Goal: Transaction & Acquisition: Obtain resource

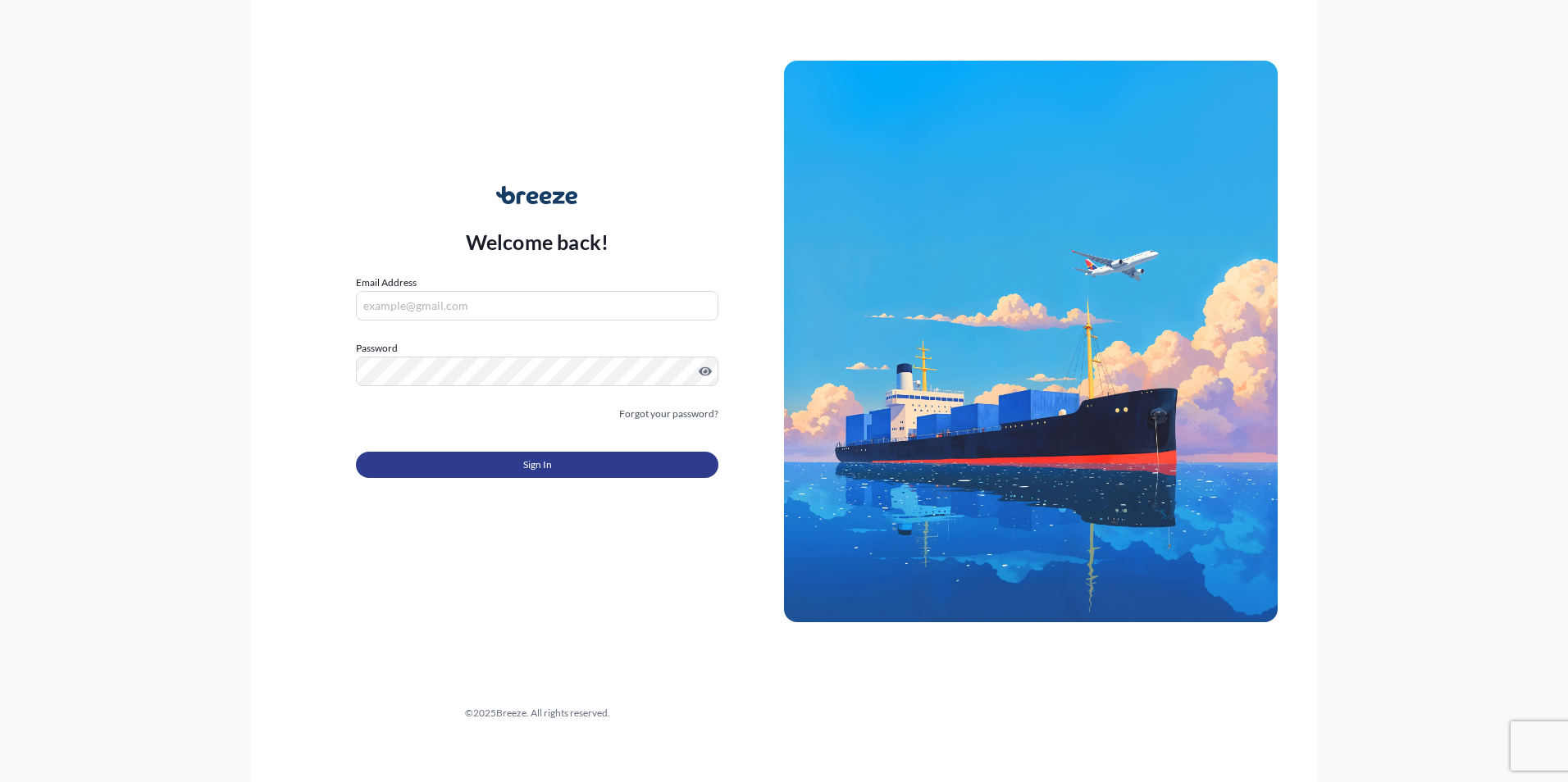
type input "[EMAIL_ADDRESS][DOMAIN_NAME]"
click at [450, 455] on button "Sign In" at bounding box center [537, 465] width 363 height 26
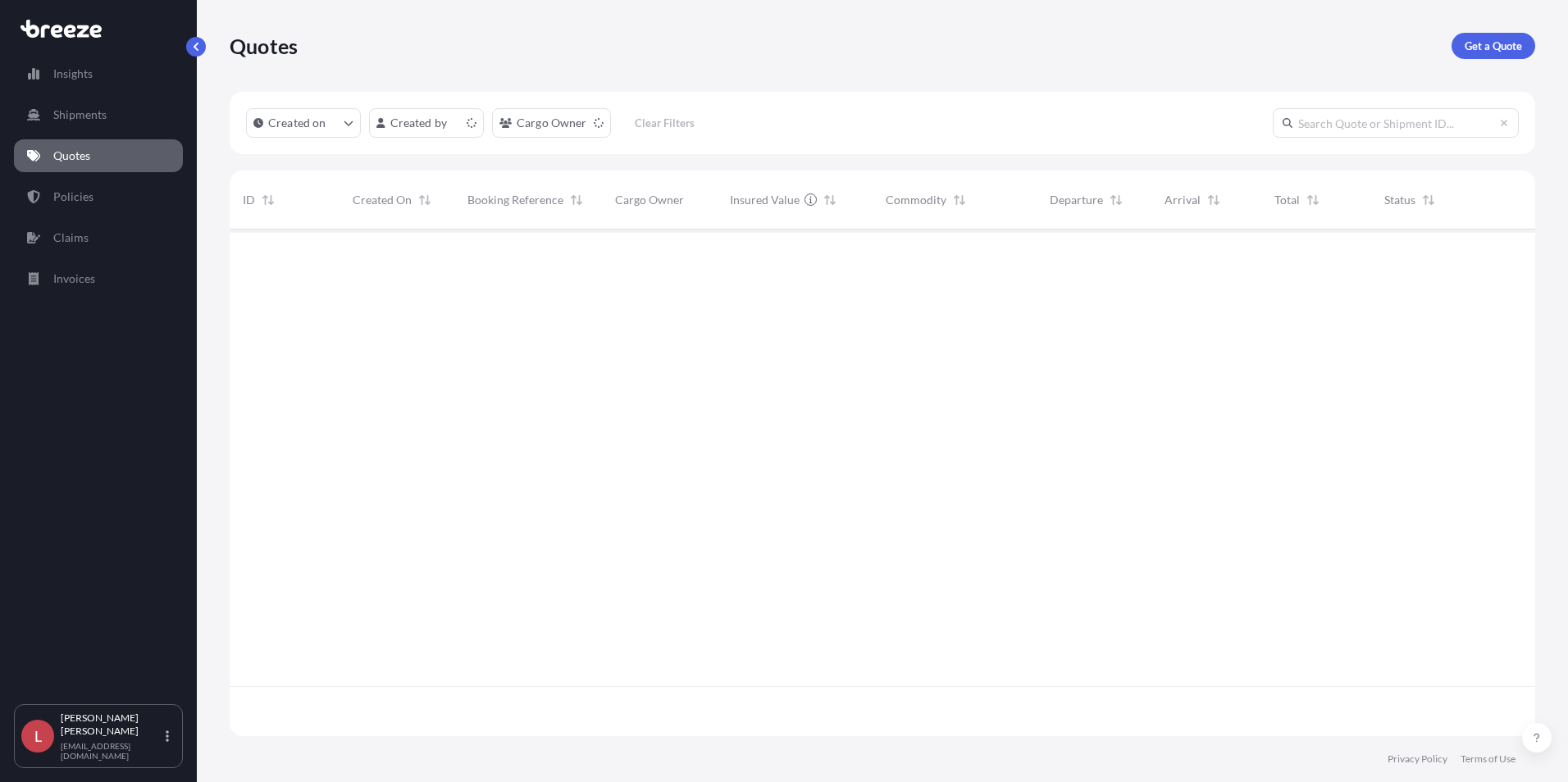
scroll to position [503, 1293]
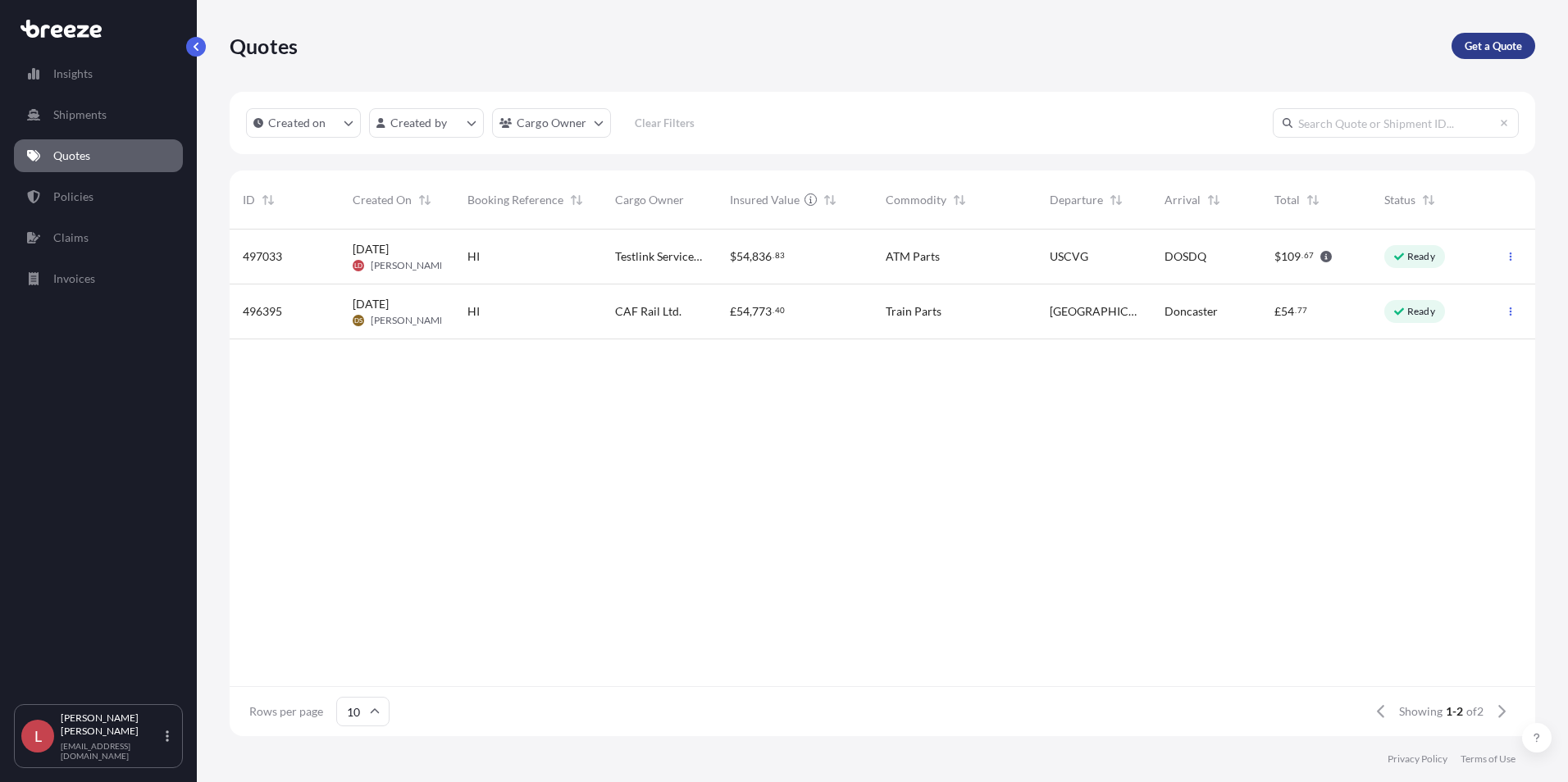
click at [1251, 48] on p "Get a Quote" at bounding box center [1493, 45] width 57 height 16
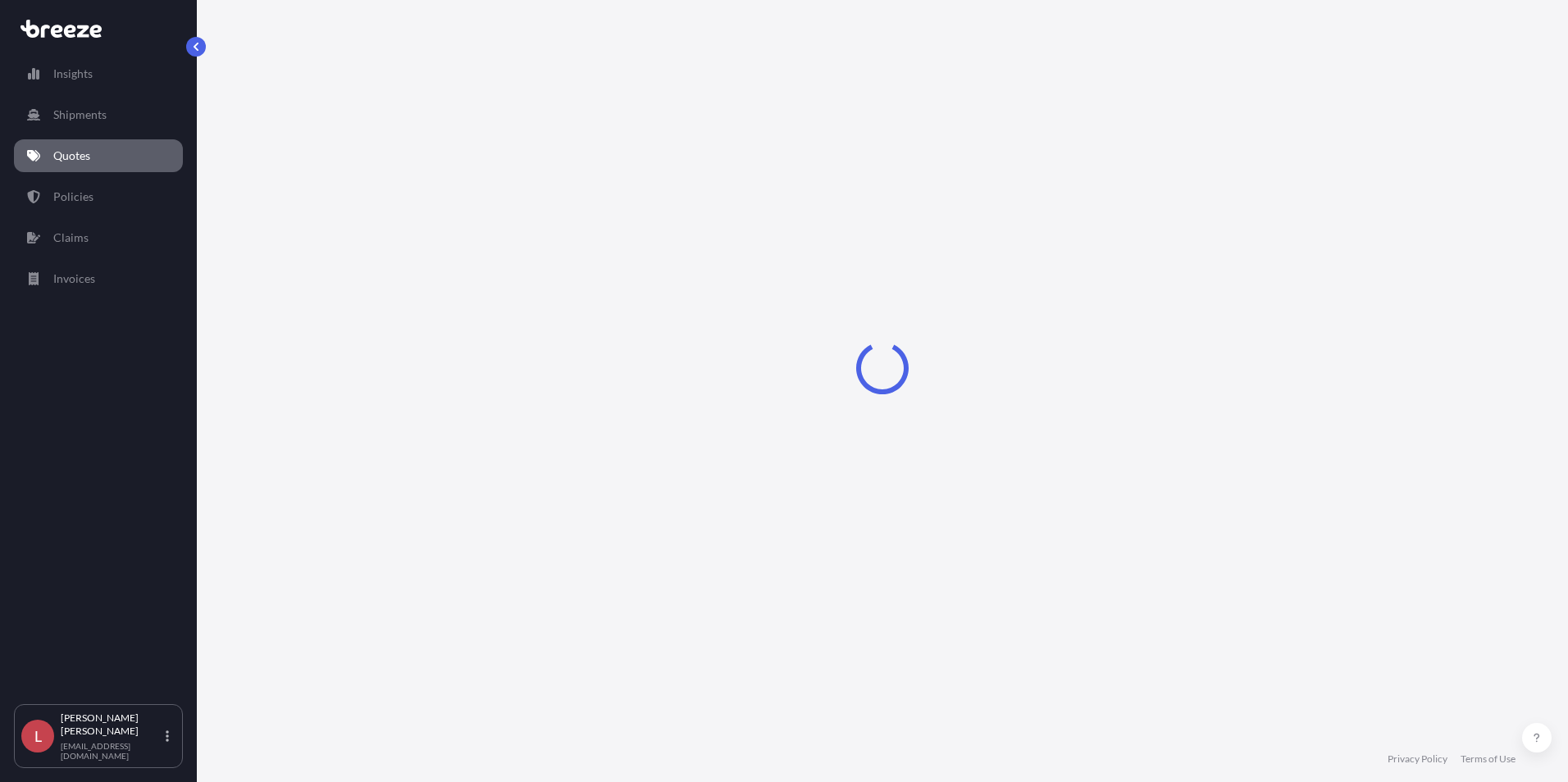
select select "Sea"
select select "1"
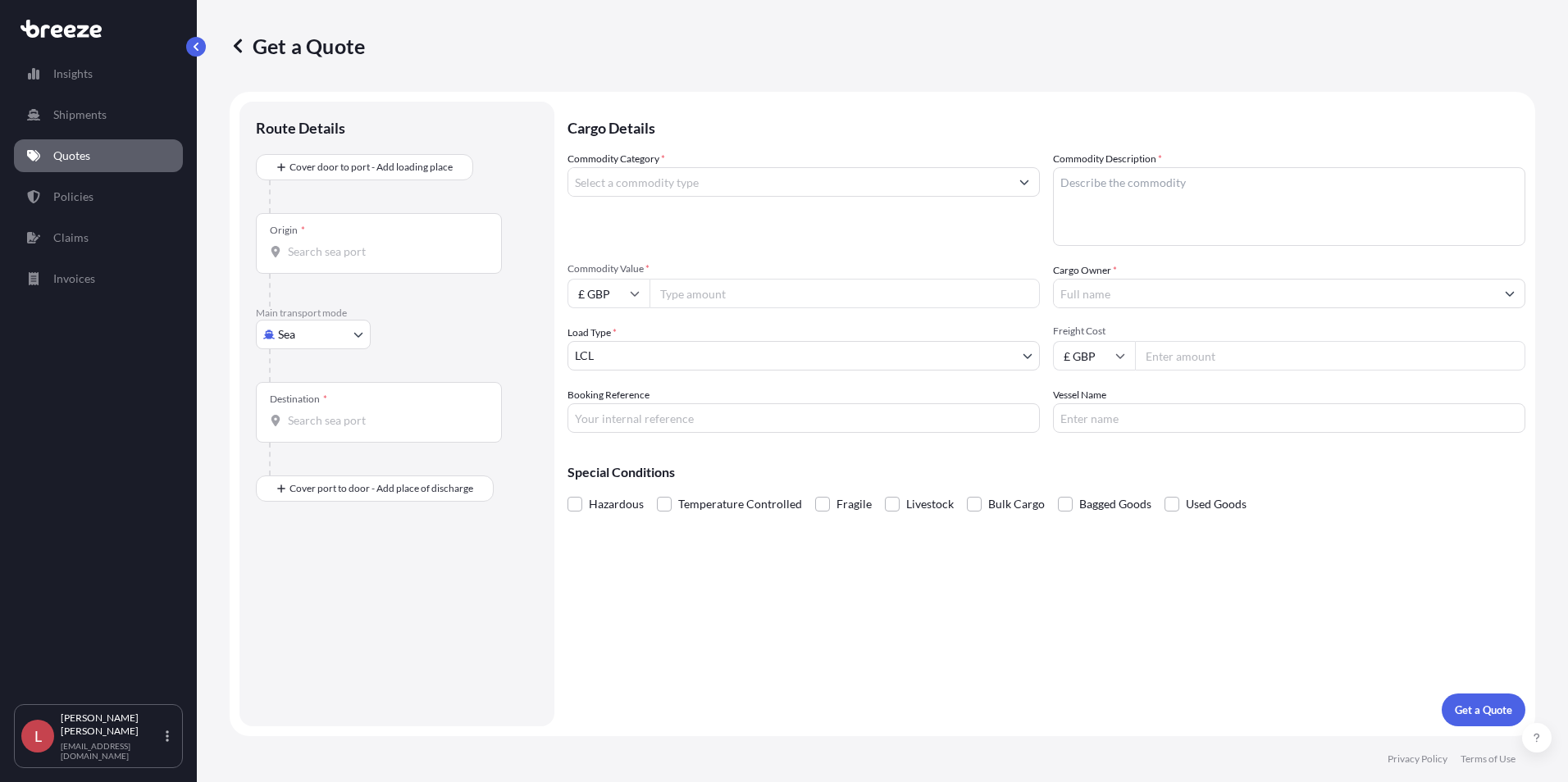
drag, startPoint x: 312, startPoint y: 250, endPoint x: 304, endPoint y: 255, distance: 9.4
click at [312, 250] on input "Origin *" at bounding box center [384, 252] width 194 height 16
type input "DEDTM - [GEOGRAPHIC_DATA], [GEOGRAPHIC_DATA]"
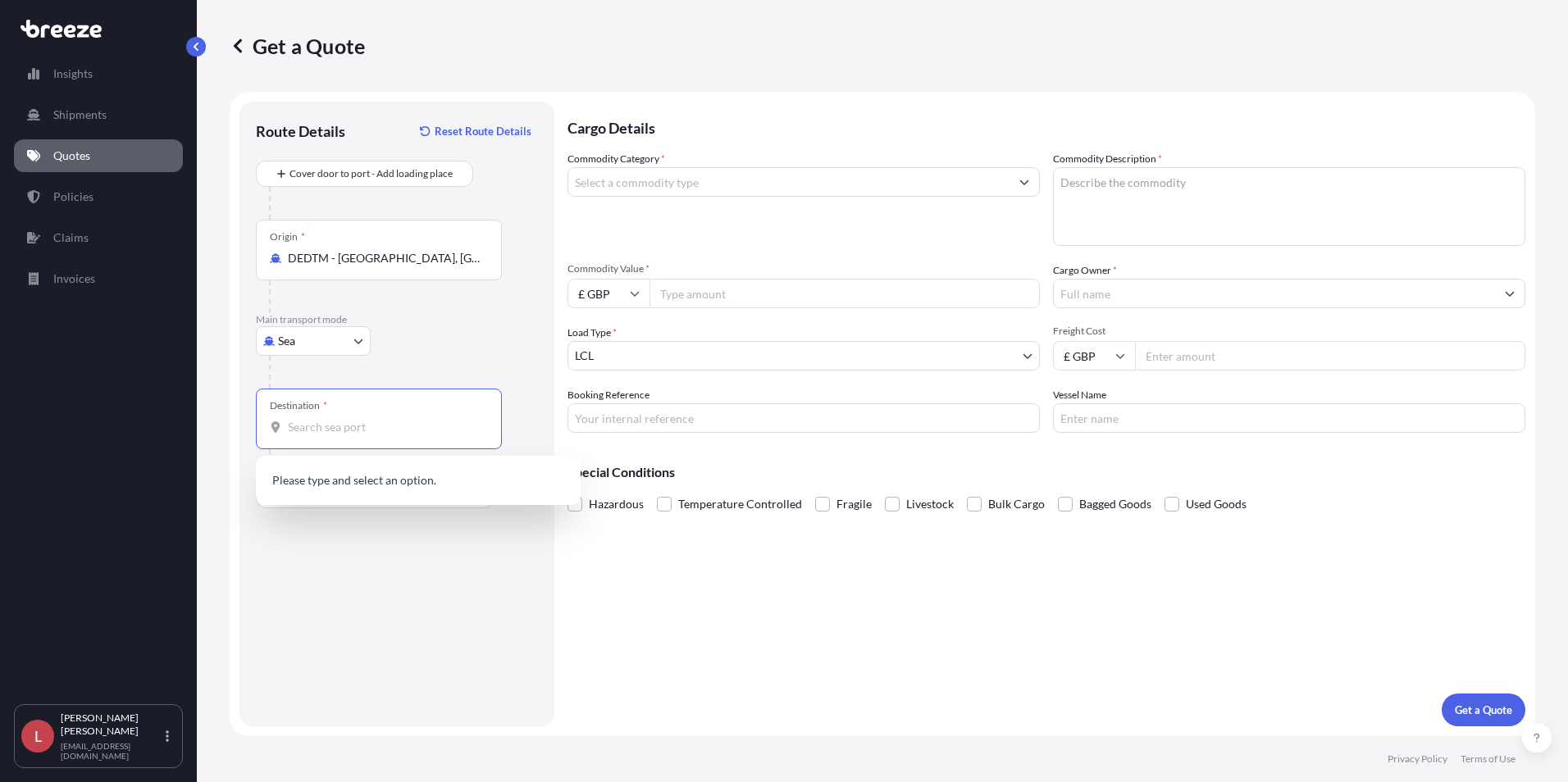
click at [360, 333] on body "0 options available. 1 option available. 0 options available. Insights Shipment…" at bounding box center [784, 391] width 1568 height 782
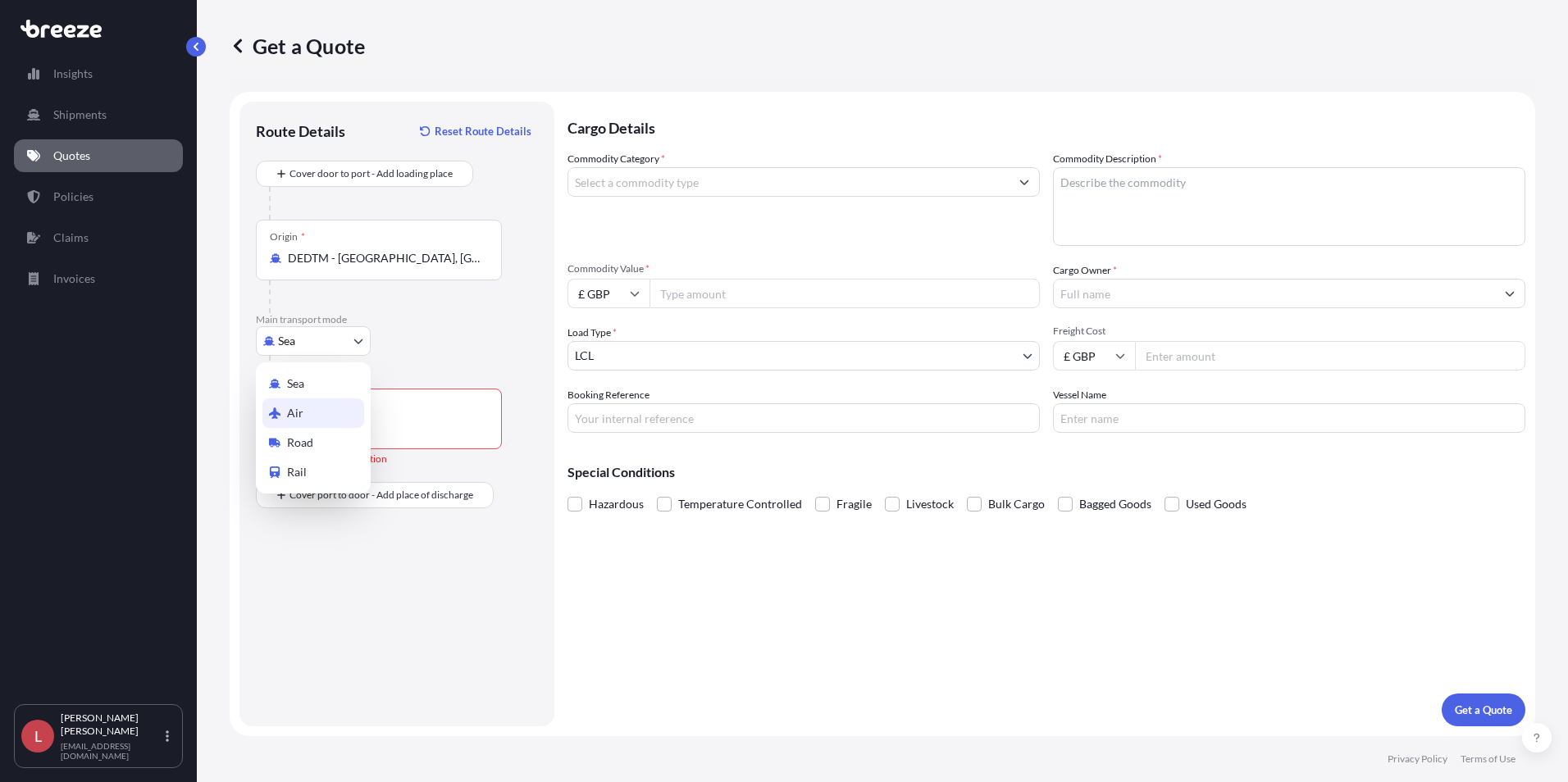
click at [315, 436] on div "Road" at bounding box center [313, 442] width 102 height 30
select select "Road"
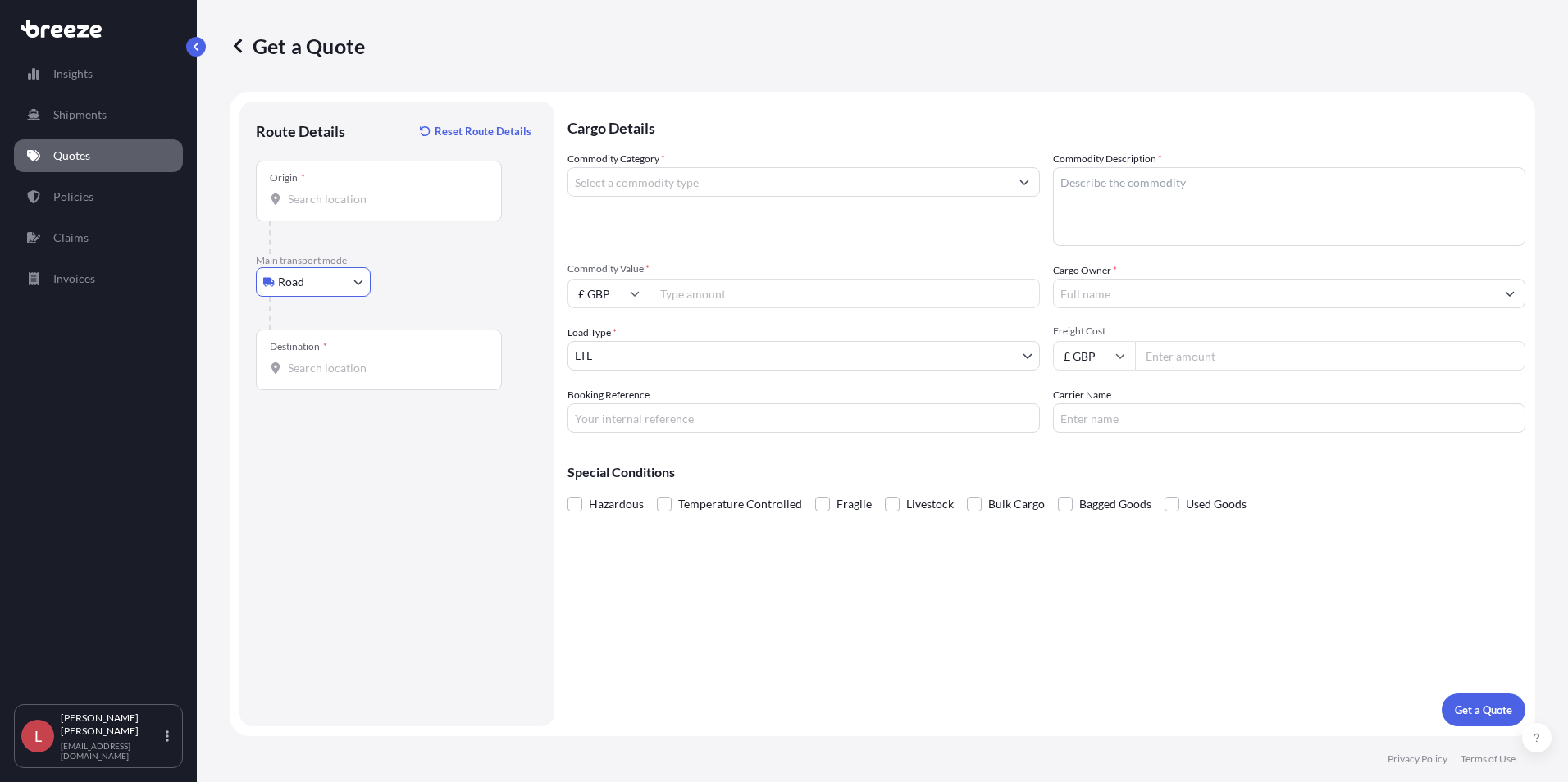
drag, startPoint x: 359, startPoint y: 350, endPoint x: 351, endPoint y: 359, distance: 12.0
click at [358, 350] on div "Destination *" at bounding box center [378, 360] width 246 height 61
click at [358, 360] on input "Destination *" at bounding box center [384, 368] width 194 height 16
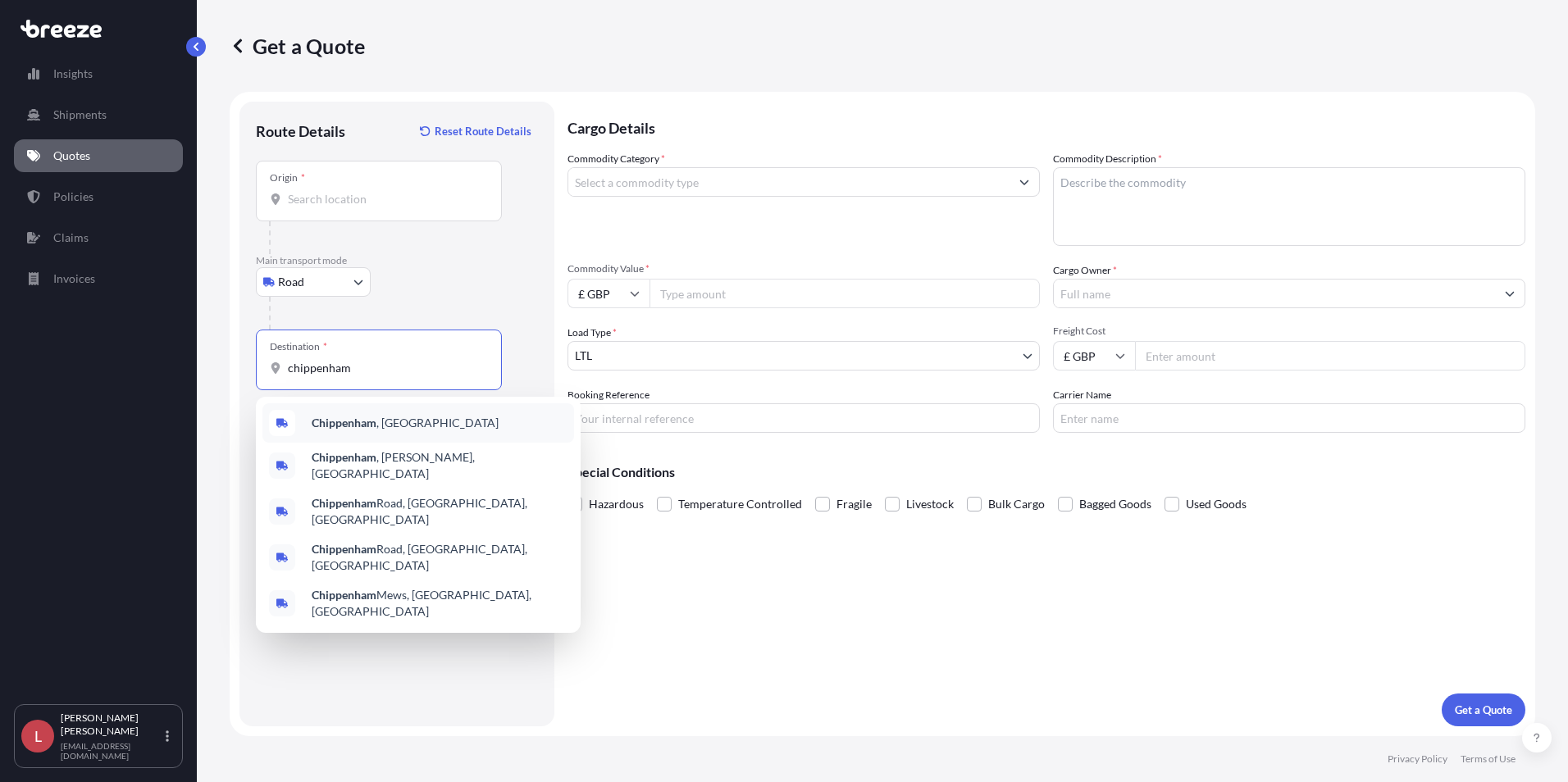
click at [362, 417] on b "Chippenham" at bounding box center [344, 423] width 65 height 14
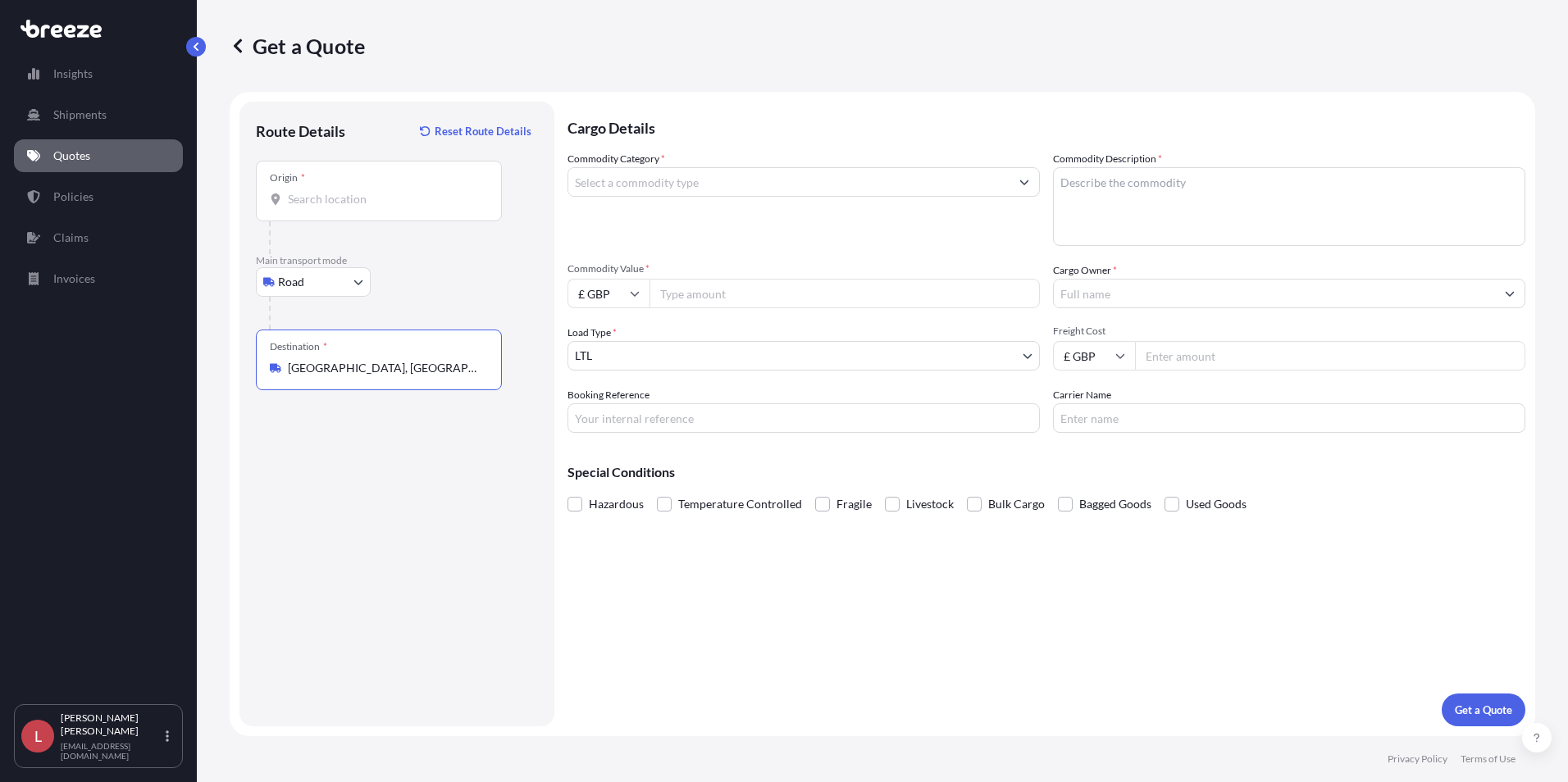
type input "[GEOGRAPHIC_DATA], [GEOGRAPHIC_DATA]"
click at [337, 203] on input "Origin *" at bounding box center [384, 198] width 194 height 16
type input "[GEOGRAPHIC_DATA], [GEOGRAPHIC_DATA]"
click at [611, 187] on input "Commodity Category *" at bounding box center [789, 182] width 441 height 30
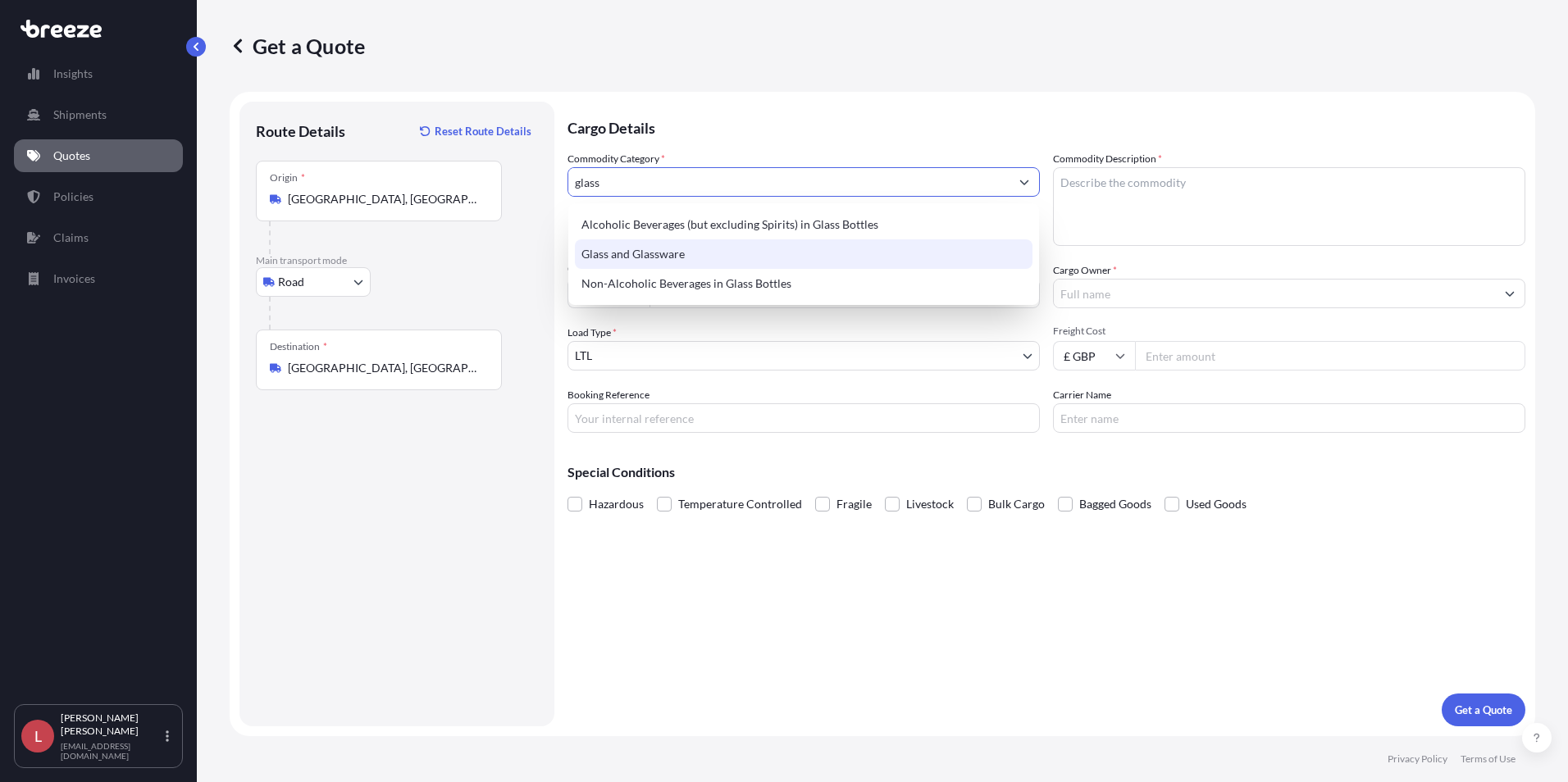
click at [638, 250] on div "Glass and Glassware" at bounding box center [803, 254] width 458 height 30
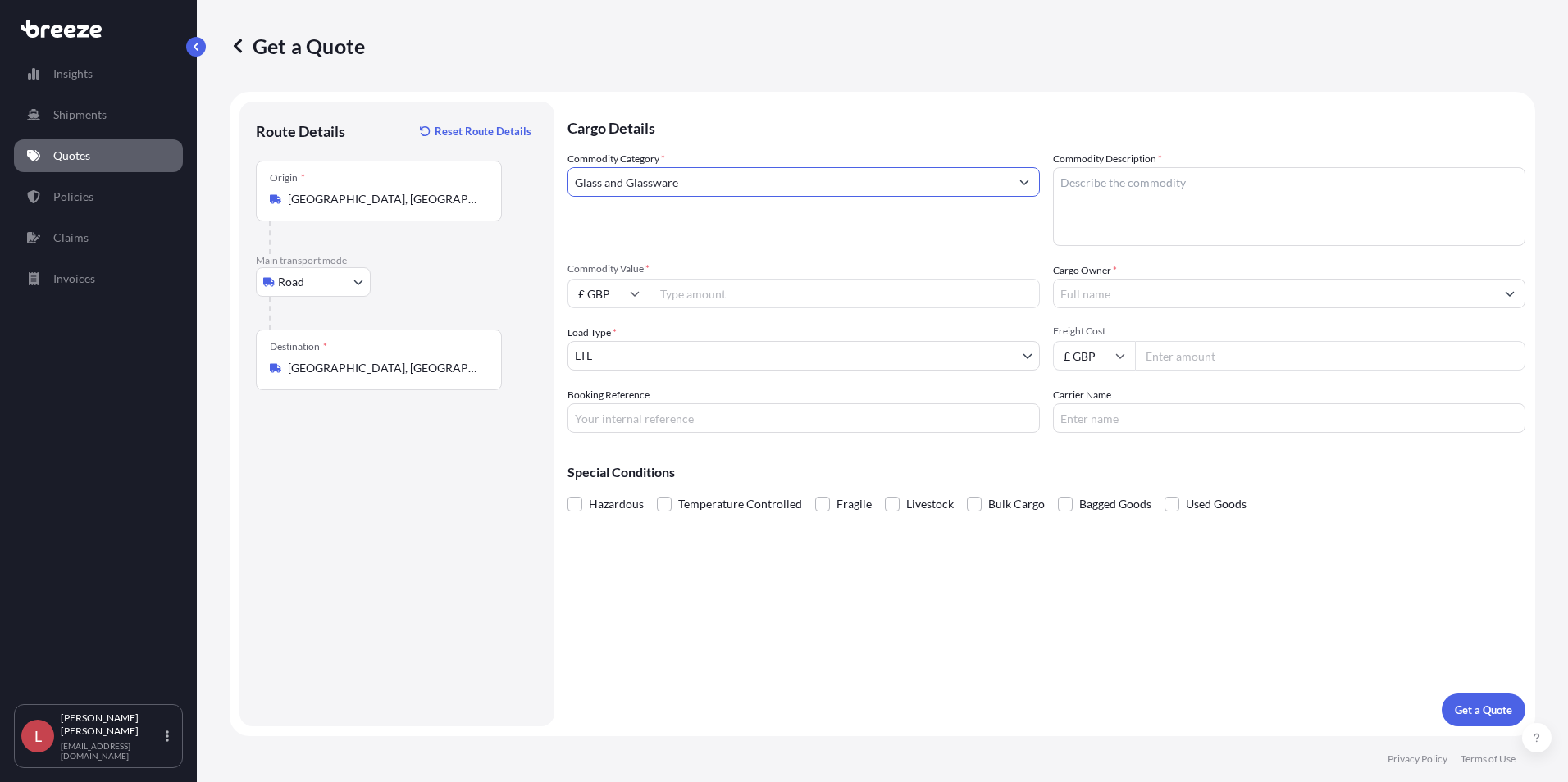
type input "Glass and Glassware"
click at [1089, 191] on textarea "Commodity Description *" at bounding box center [1289, 206] width 472 height 78
type textarea "Glassware"
click at [718, 293] on input "Commodity Value *" at bounding box center [844, 293] width 390 height 30
click at [691, 294] on input "Commodity Value *" at bounding box center [844, 293] width 390 height 30
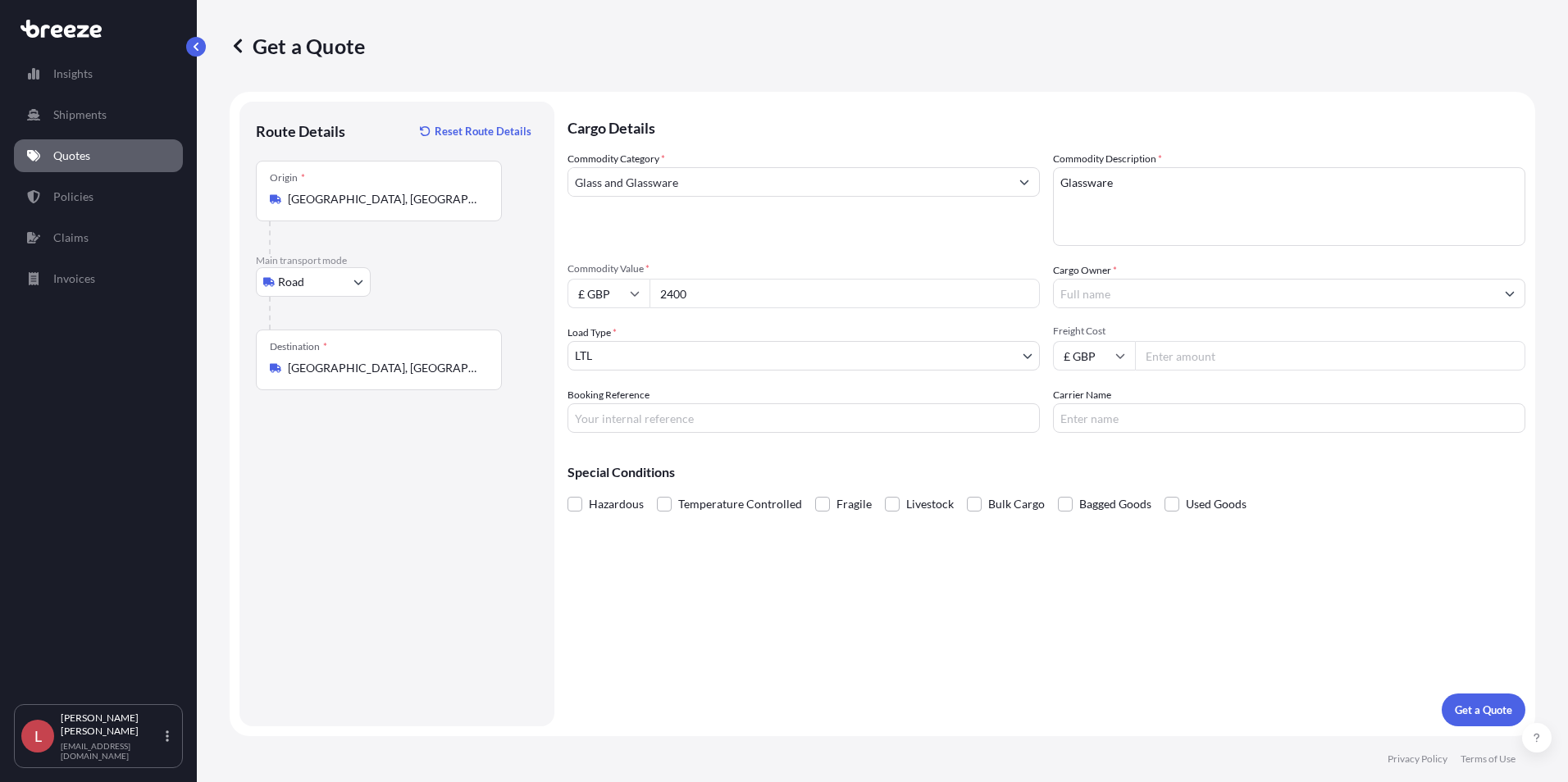
type input "2400"
type input "c"
type input "C"
click at [1127, 297] on input "CPI Crane" at bounding box center [1275, 293] width 441 height 30
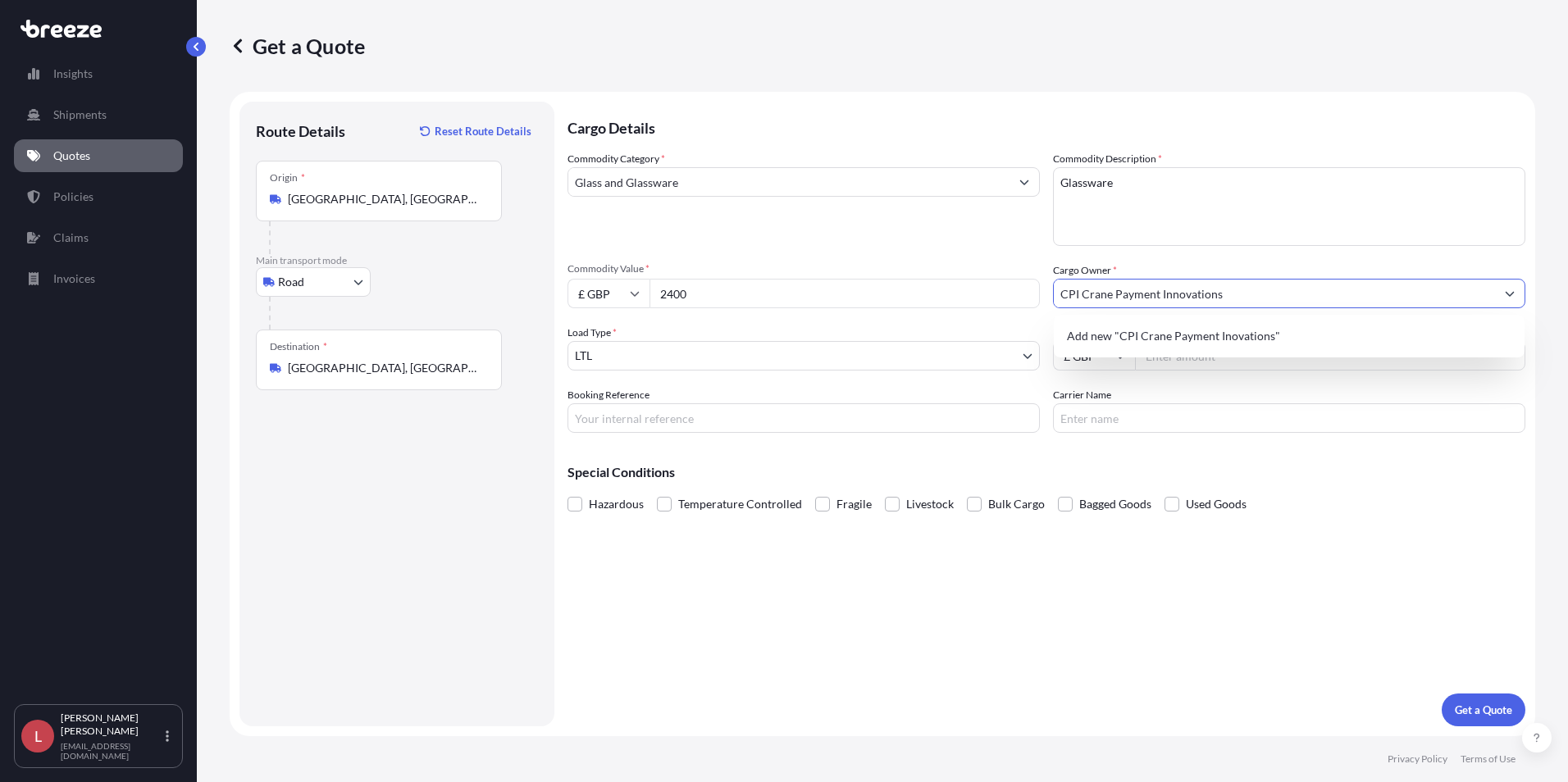
type input "CPI Crane Payment Innovations"
click at [1207, 302] on input "CPI Crane Payment Innovations" at bounding box center [1275, 293] width 441 height 30
click at [1218, 300] on input "CPI Crane Payment Innovations" at bounding box center [1275, 293] width 441 height 30
click at [1091, 334] on span "Add new "CPI Crane Payment Innovations"" at bounding box center [1177, 336] width 220 height 16
click at [1191, 357] on input "Freight Cost" at bounding box center [1330, 356] width 390 height 30
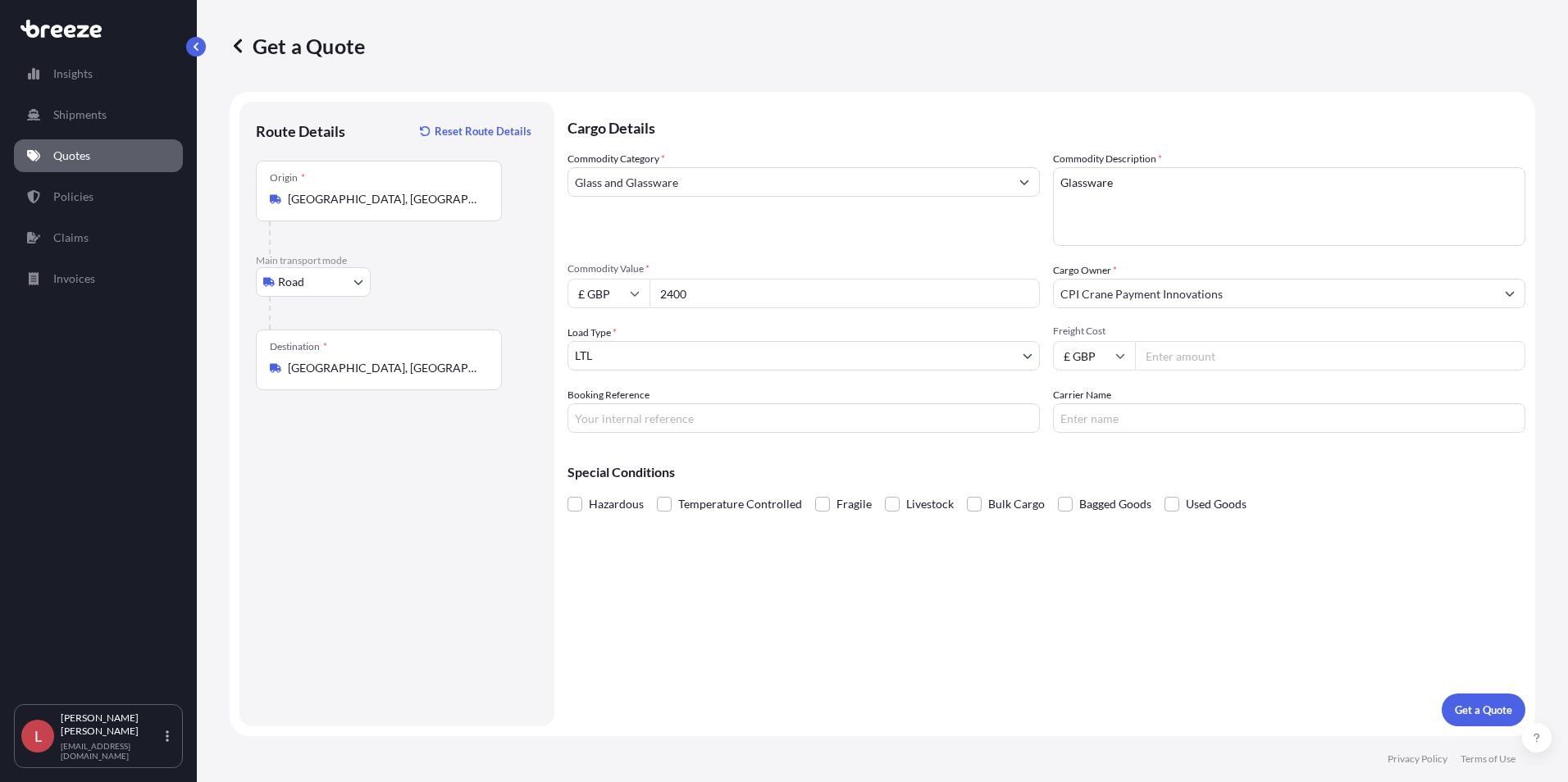
click at [1177, 351] on input "Freight Cost" at bounding box center [1330, 356] width 390 height 30
type input "275.00"
type input "HI"
type input "Mercury"
click at [1251, 706] on p "Get a Quote" at bounding box center [1483, 709] width 57 height 16
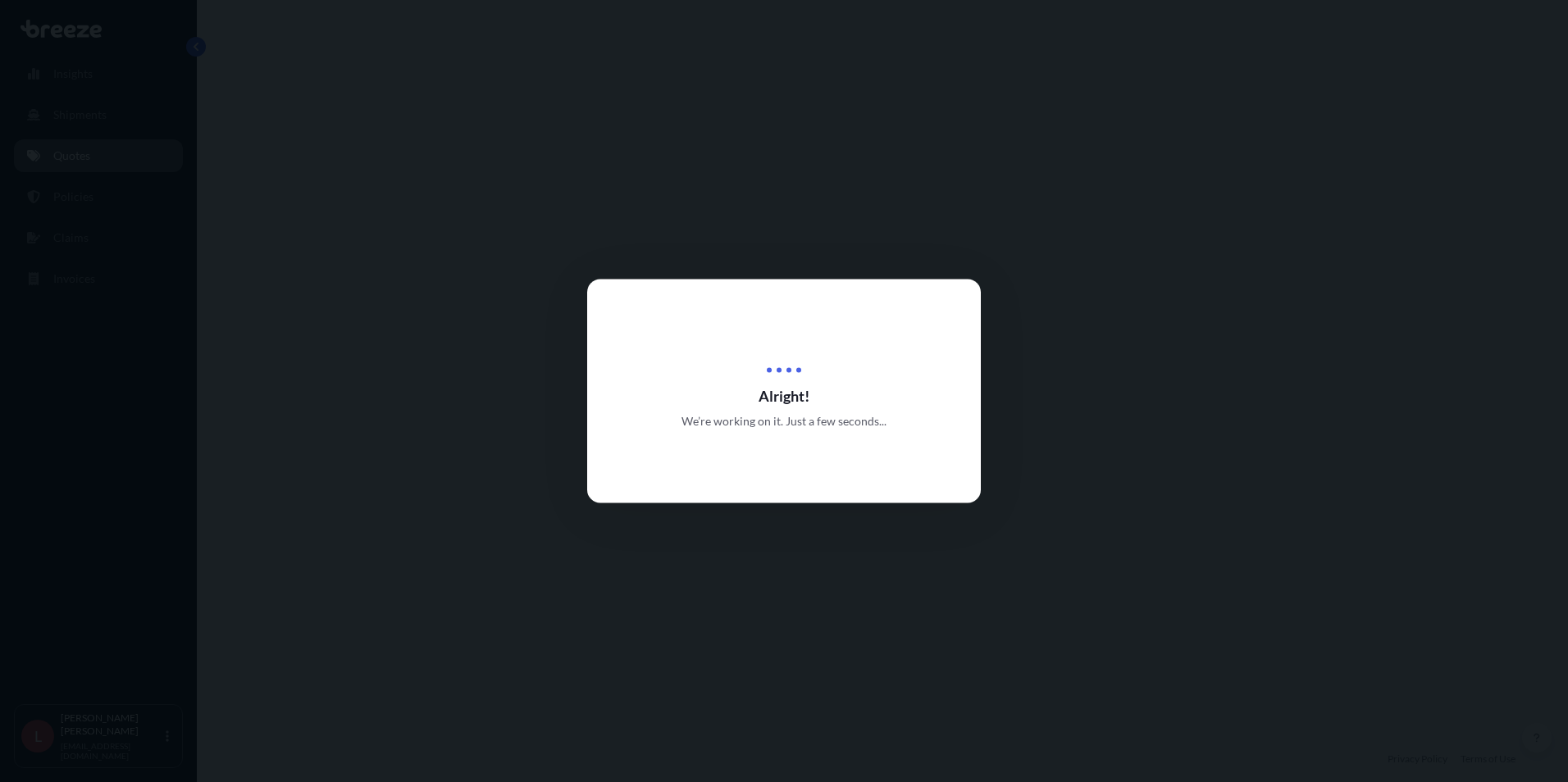
select select "Road"
select select "1"
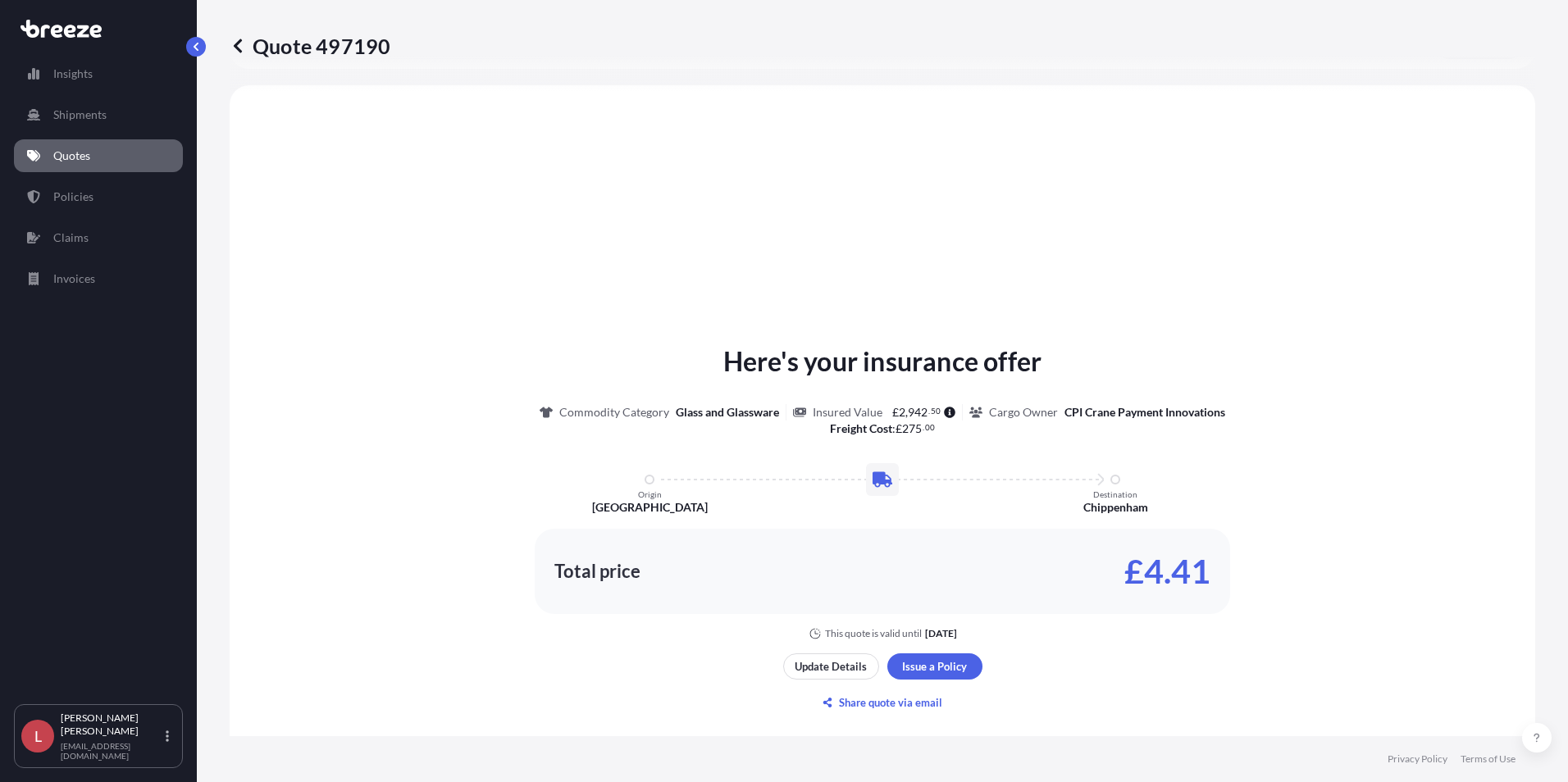
scroll to position [494, 0]
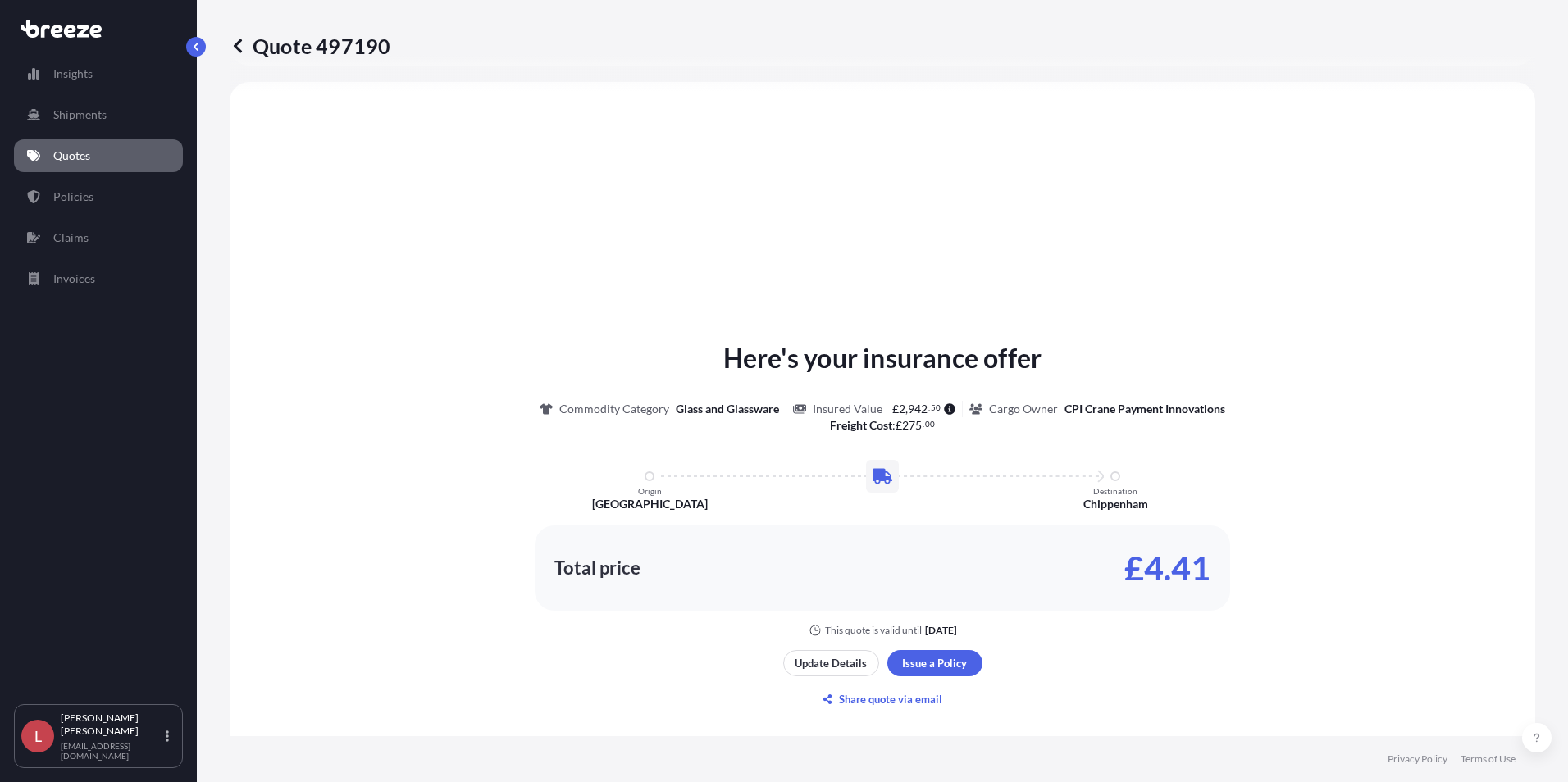
click at [812, 274] on div "Here's your insurance offer Commodity Category Glass and Glassware Insured Valu…" at bounding box center [883, 525] width 1260 height 841
click at [239, 44] on icon at bounding box center [237, 45] width 16 height 16
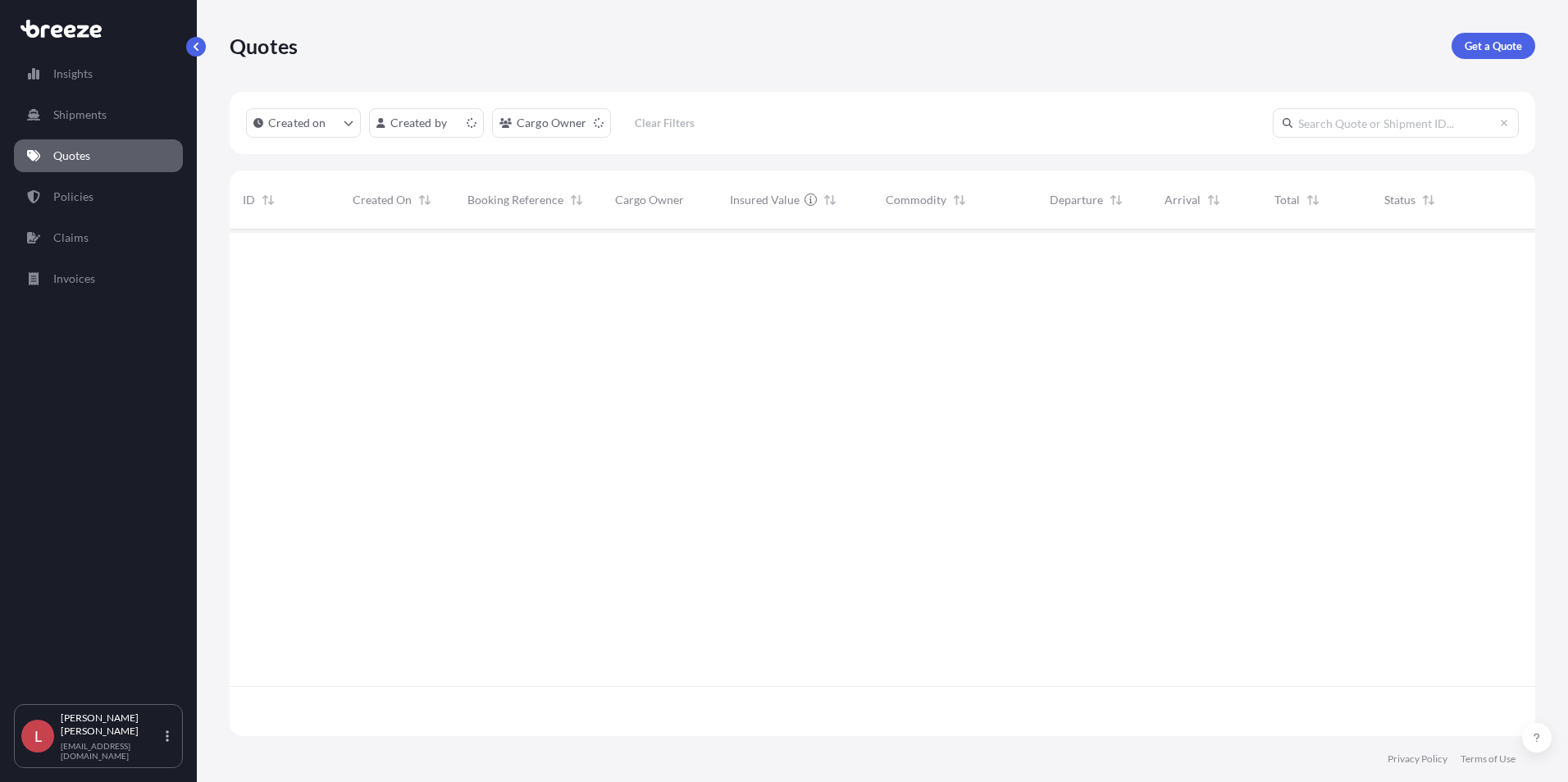
scroll to position [503, 1293]
